Goal: Navigation & Orientation: Find specific page/section

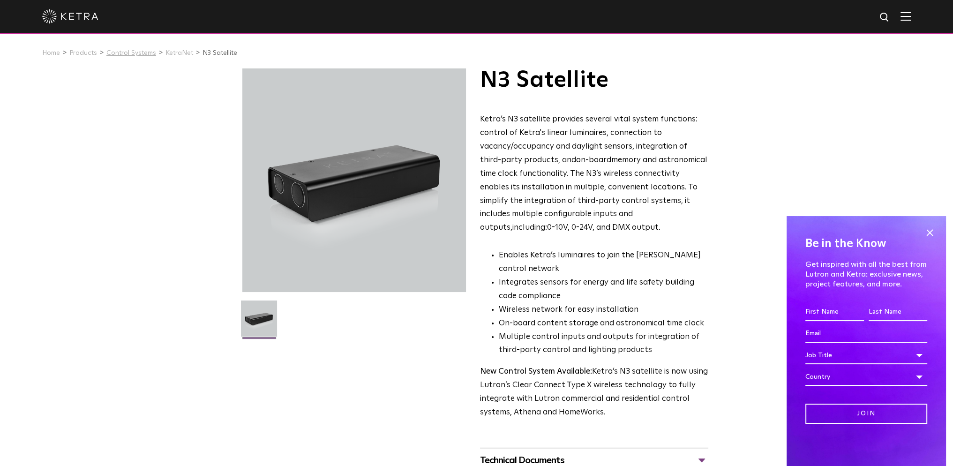
click at [134, 53] on link "Control Systems" at bounding box center [131, 53] width 50 height 7
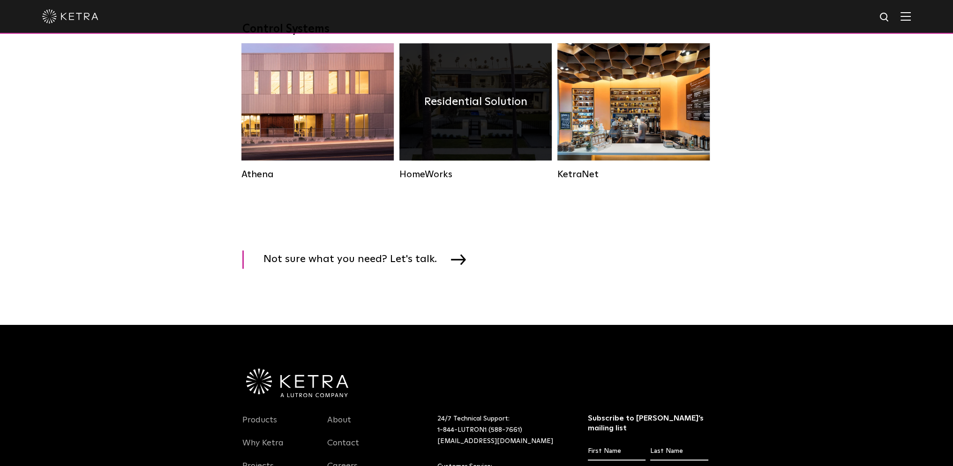
click at [440, 147] on div "Residential Solution" at bounding box center [476, 101] width 152 height 117
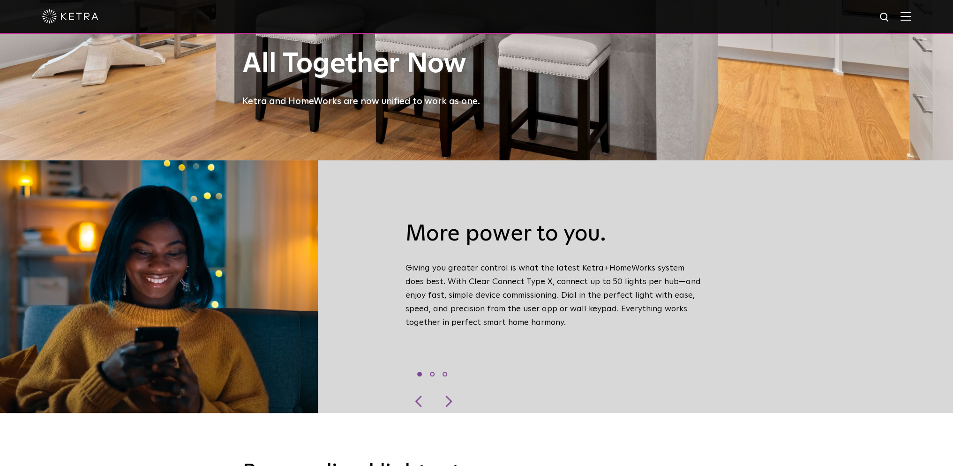
scroll to position [303, 0]
